Goal: Information Seeking & Learning: Learn about a topic

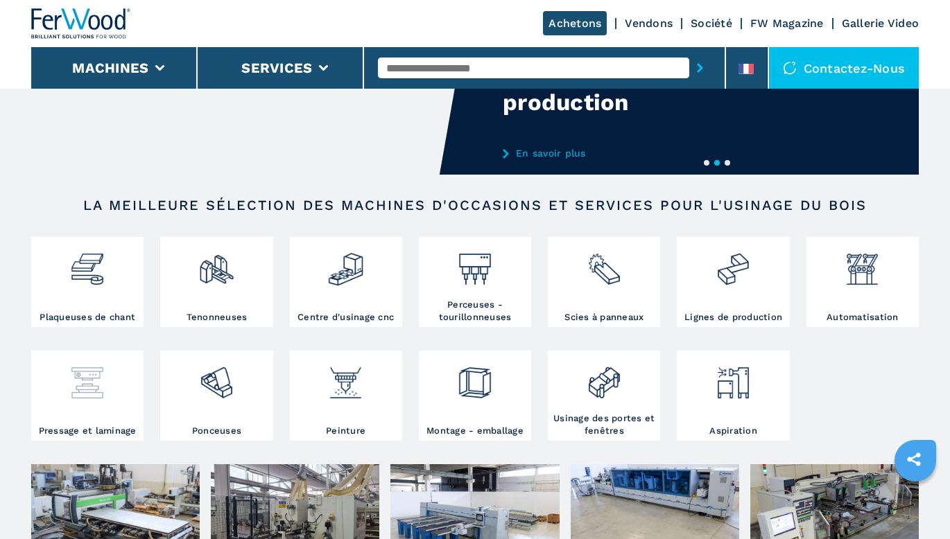
click at [79, 397] on img at bounding box center [87, 377] width 37 height 47
click at [95, 390] on img at bounding box center [87, 377] width 37 height 47
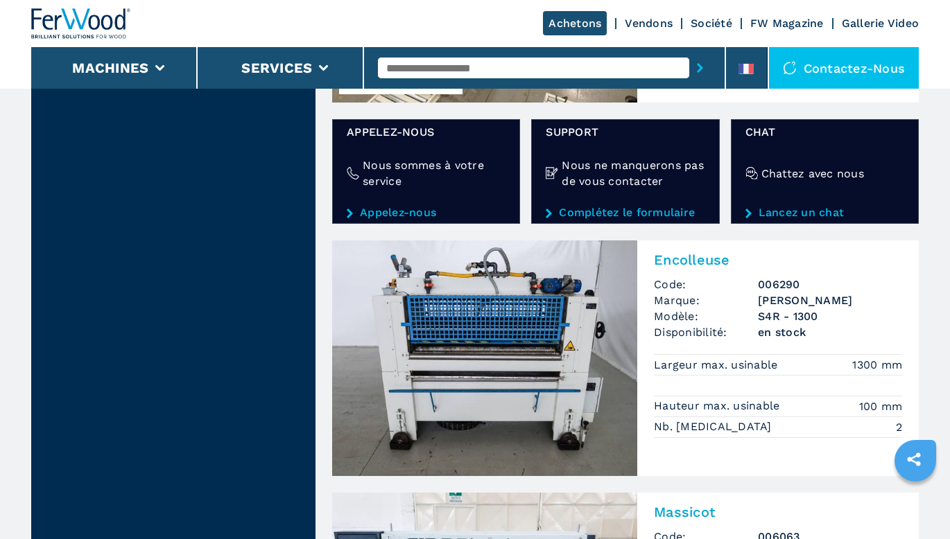
scroll to position [2288, 0]
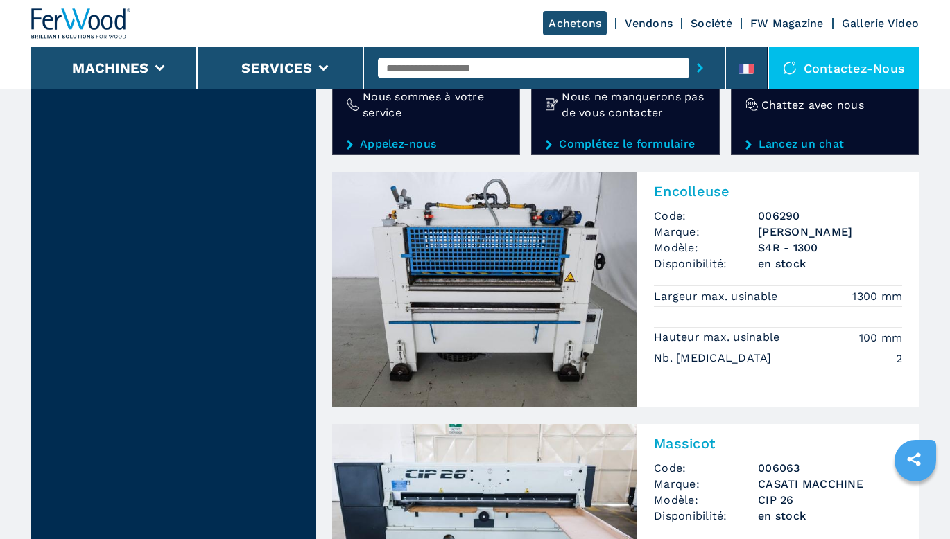
click at [521, 310] on img at bounding box center [484, 290] width 305 height 236
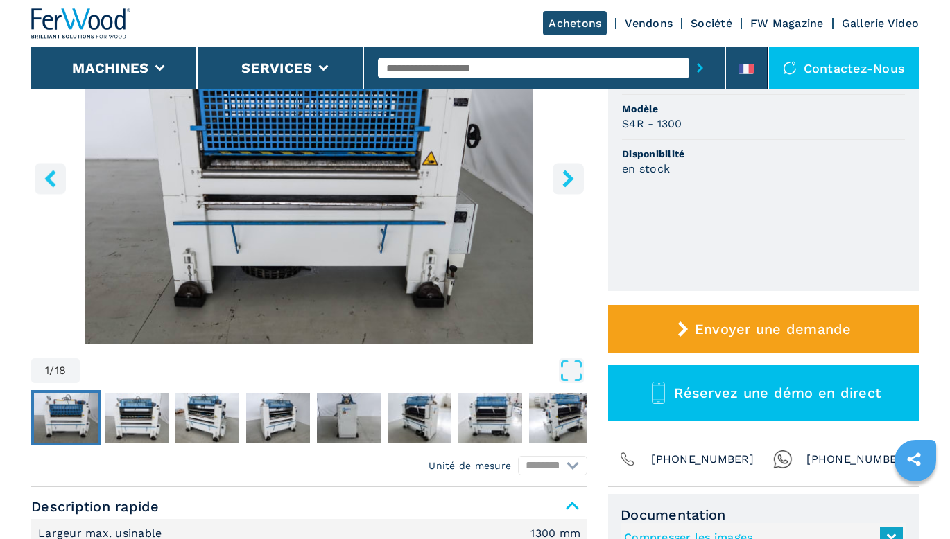
scroll to position [347, 0]
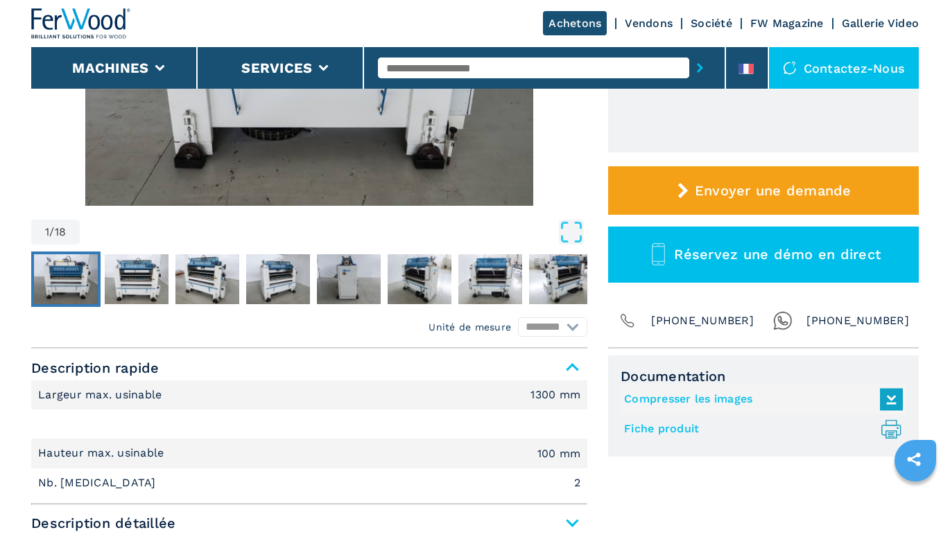
click at [668, 428] on link "Fiche produit .prefix__st0{stroke-linecap:round;stroke-linejoin:round}.prefix__…" at bounding box center [760, 429] width 272 height 23
click at [686, 395] on link "Compresser les images" at bounding box center [760, 399] width 272 height 23
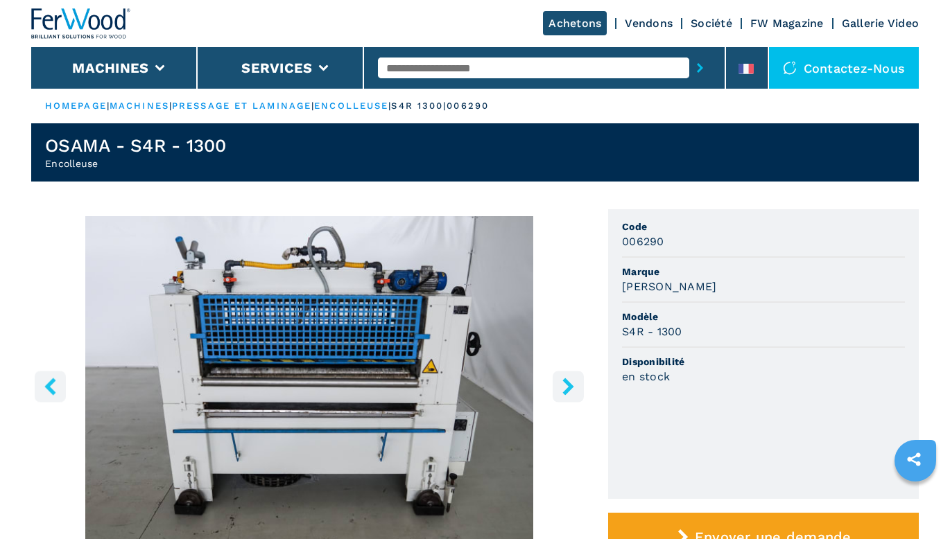
scroll to position [0, 0]
